Goal: Book appointment/travel/reservation

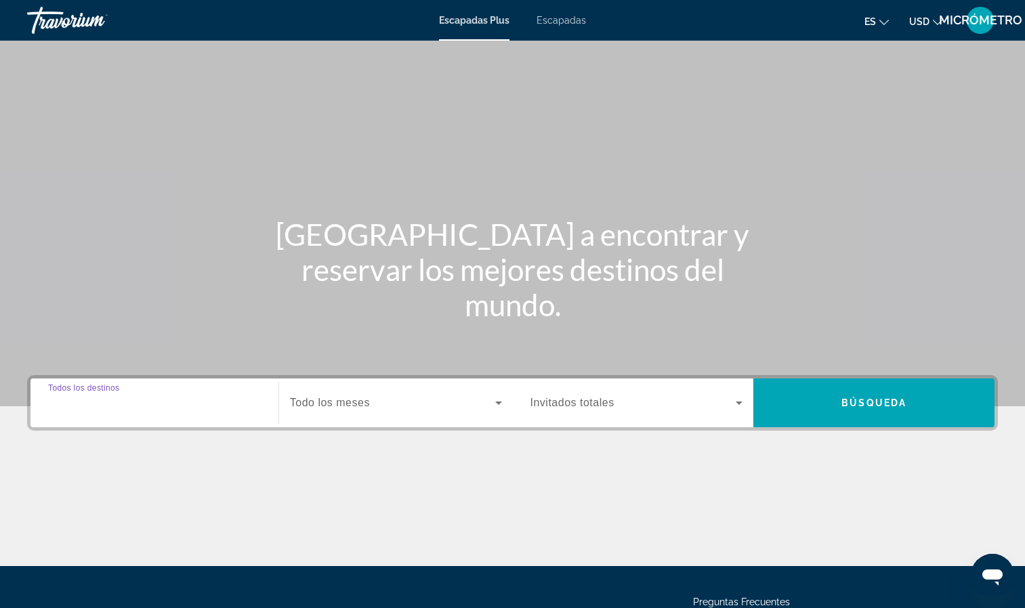
click at [236, 408] on input "Destination Todos los destinos" at bounding box center [154, 403] width 213 height 16
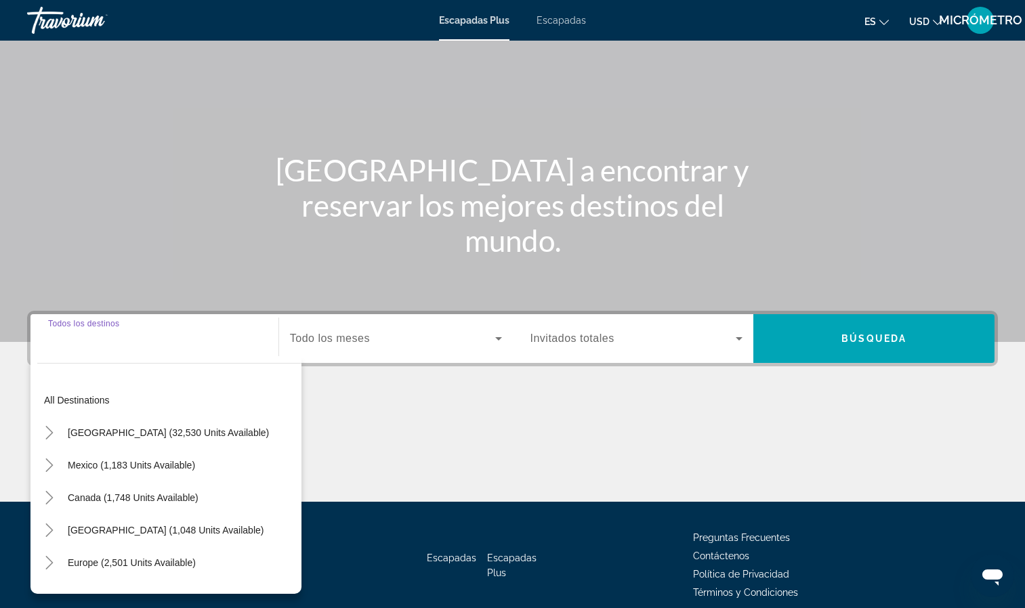
scroll to position [124, 0]
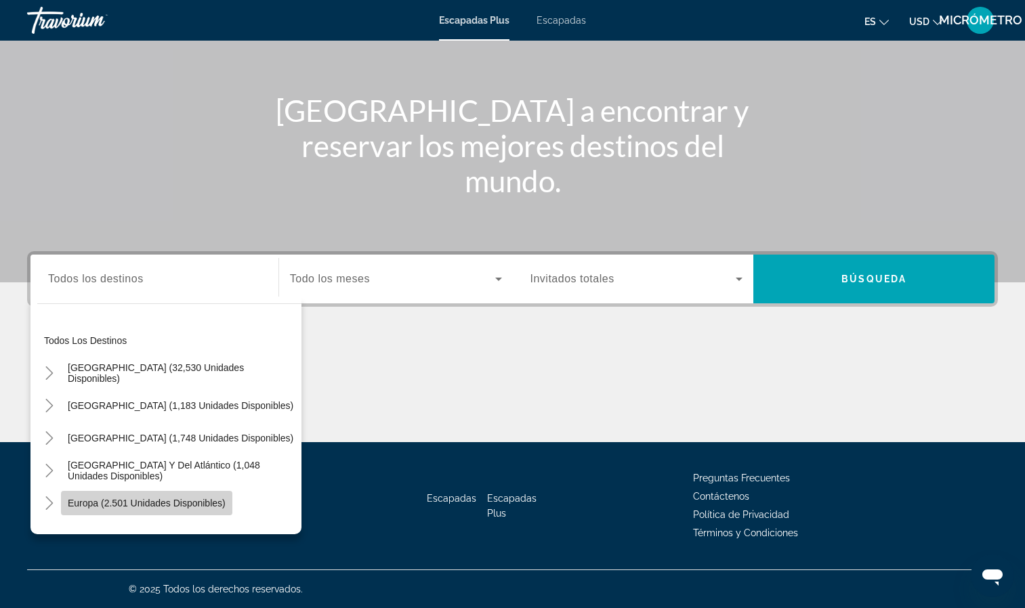
click at [159, 505] on span "Europa (2.501 unidades disponibles)" at bounding box center [147, 503] width 158 height 11
type input "**********"
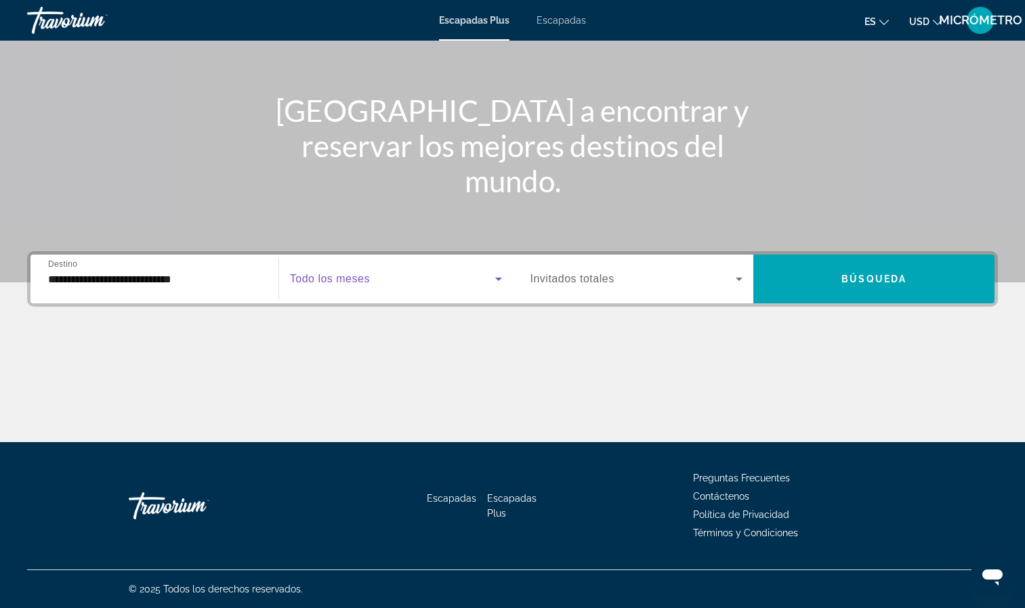
click at [496, 278] on icon "Widget de búsqueda" at bounding box center [498, 279] width 7 height 3
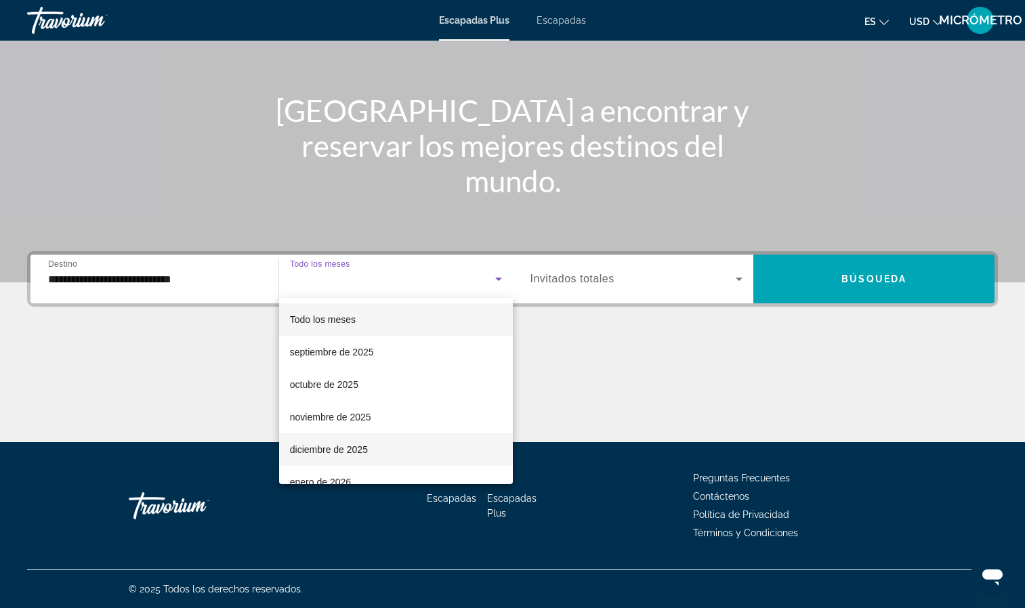
click at [362, 450] on font "diciembre de 2025" at bounding box center [329, 449] width 78 height 11
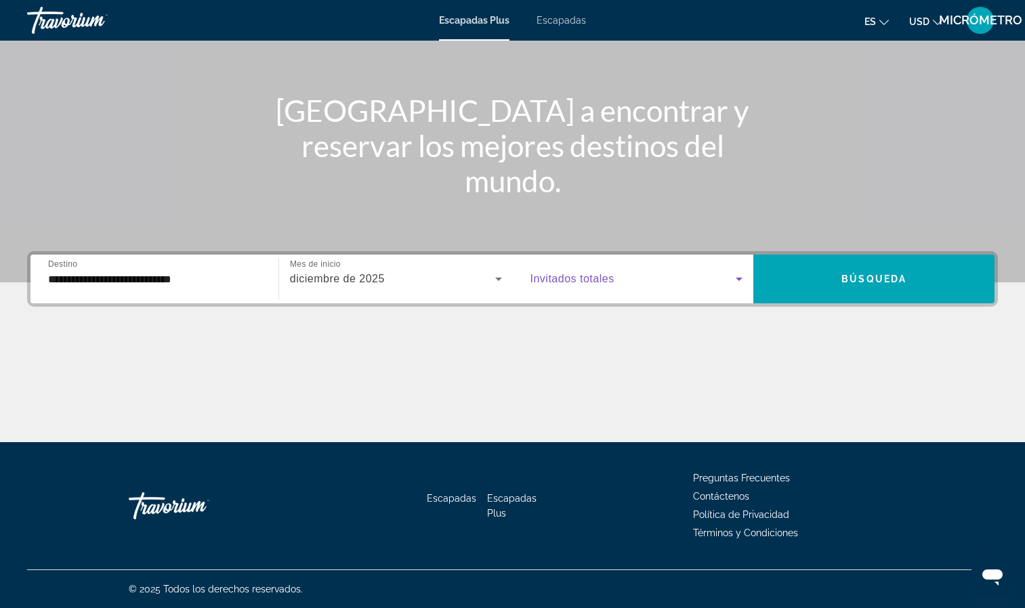
click at [745, 275] on icon "Widget de búsqueda" at bounding box center [739, 279] width 16 height 16
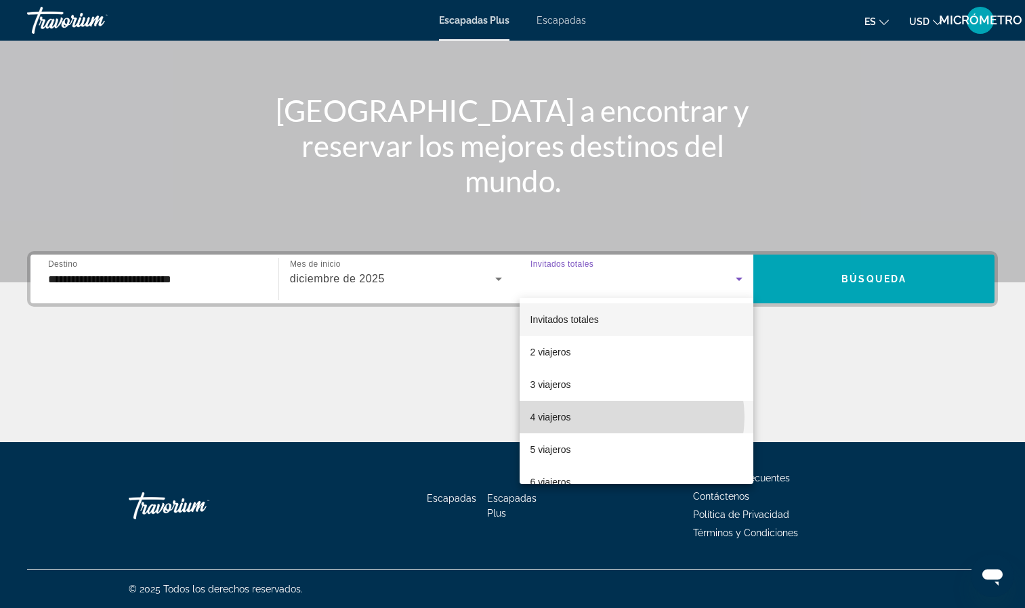
click at [628, 417] on mat-option "4 viajeros" at bounding box center [636, 417] width 234 height 33
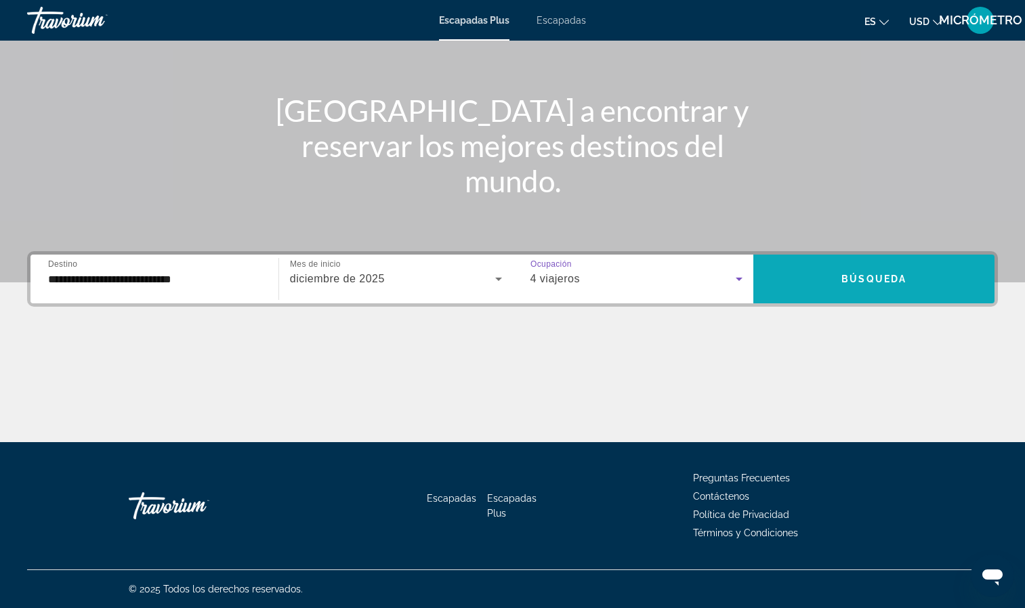
click at [818, 274] on span "Widget de búsqueda" at bounding box center [873, 279] width 241 height 33
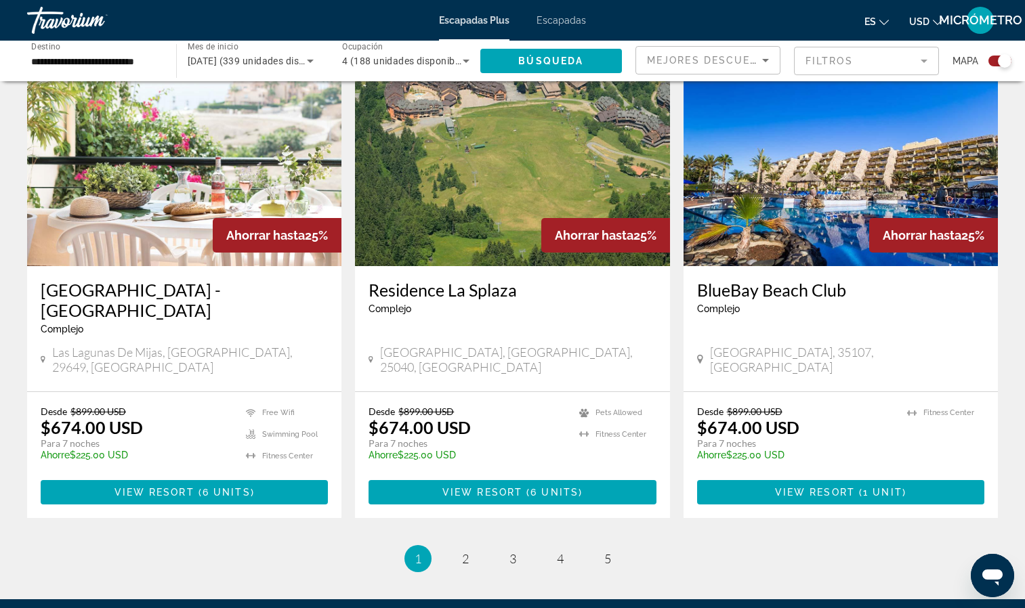
scroll to position [1934, 0]
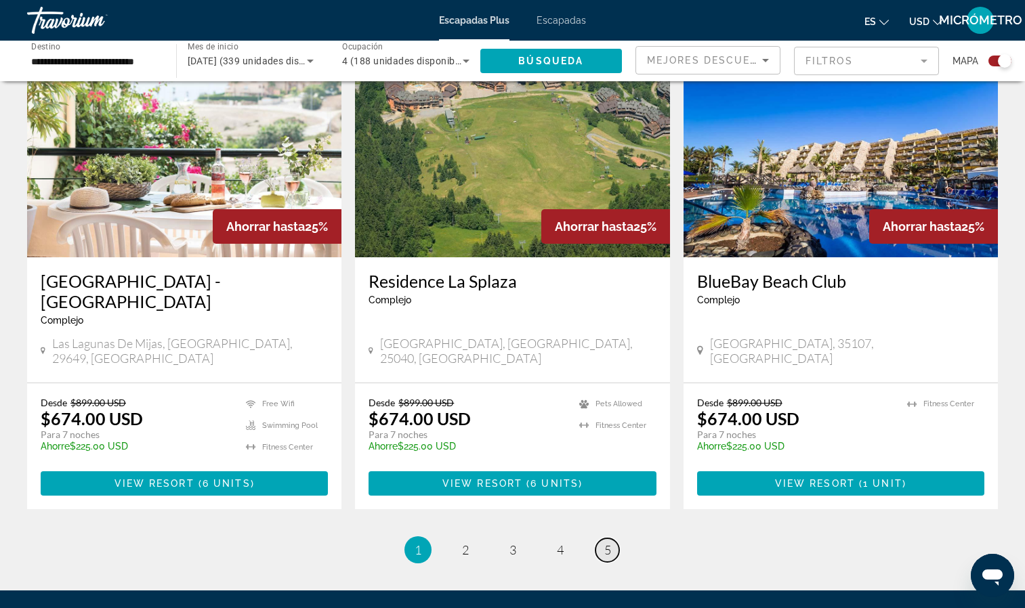
click at [607, 542] on span "5" at bounding box center [607, 549] width 7 height 15
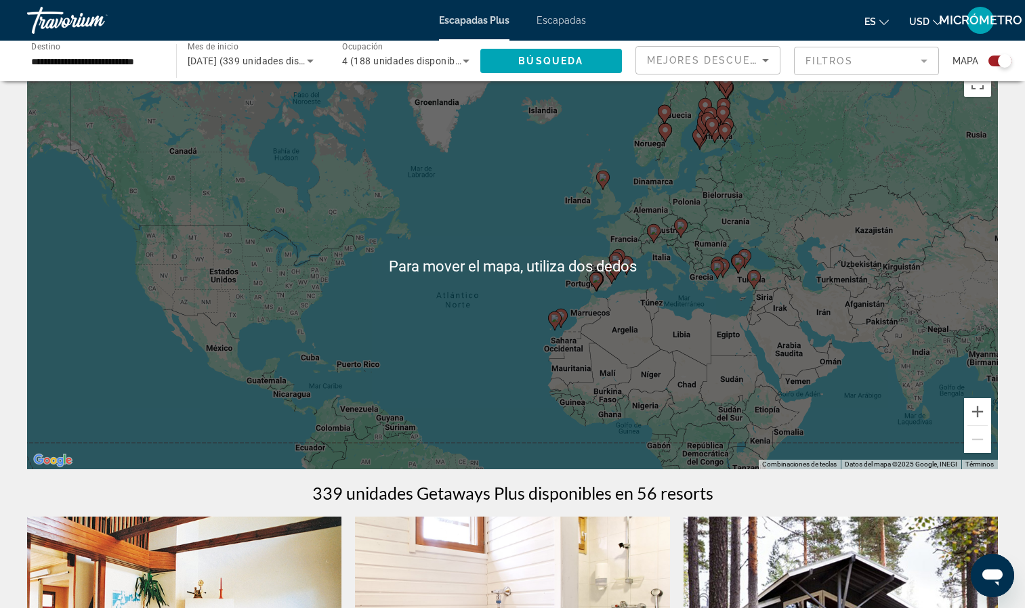
scroll to position [22, 0]
